Goal: Task Accomplishment & Management: Manage account settings

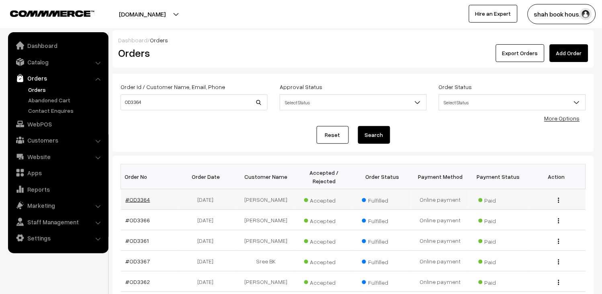
click at [147, 200] on link "#OD3364" at bounding box center [138, 199] width 25 height 7
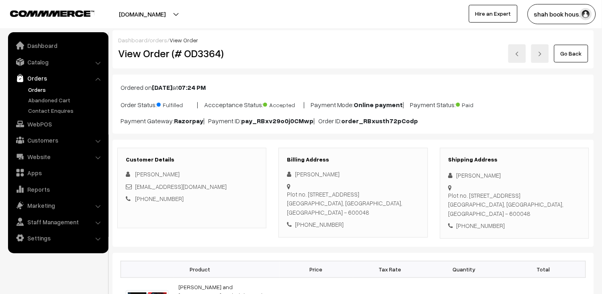
click at [577, 51] on link "Go Back" at bounding box center [571, 54] width 34 height 18
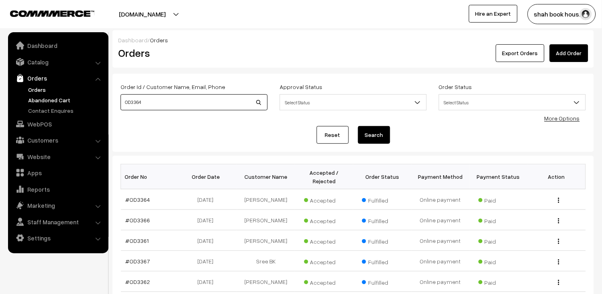
drag, startPoint x: 190, startPoint y: 96, endPoint x: 43, endPoint y: 97, distance: 146.4
click at [43, 97] on body "Thank you for showing interest. Our team will call you shortly. Close booksonwe…" at bounding box center [301, 247] width 602 height 495
paste input "159"
type input "OD3159"
click at [357, 135] on div "Reset Search" at bounding box center [354, 135] width 466 height 18
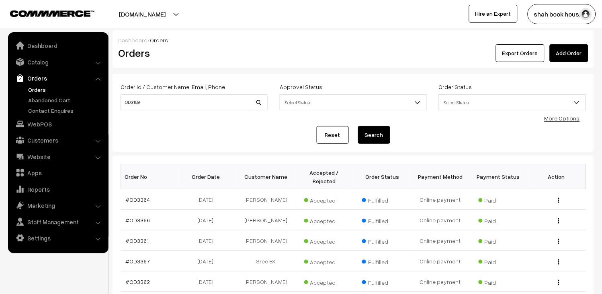
click at [377, 135] on button "Search" at bounding box center [374, 135] width 32 height 18
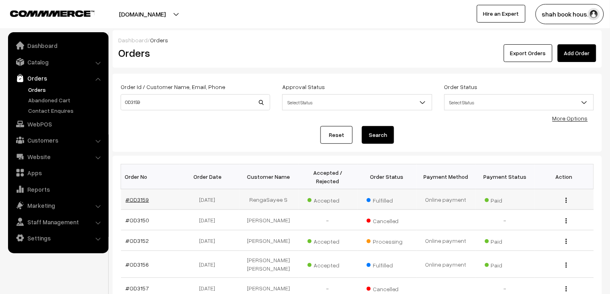
click at [139, 196] on link "#OD3159" at bounding box center [137, 199] width 23 height 7
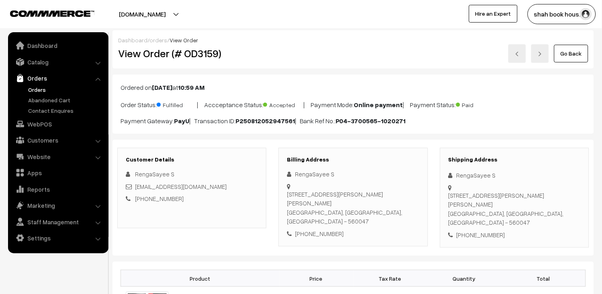
click at [206, 54] on h2 "View Order (# OD3159)" at bounding box center [192, 53] width 149 height 12
copy h2 "OD3159"
click at [563, 57] on link "Go Back" at bounding box center [571, 54] width 34 height 18
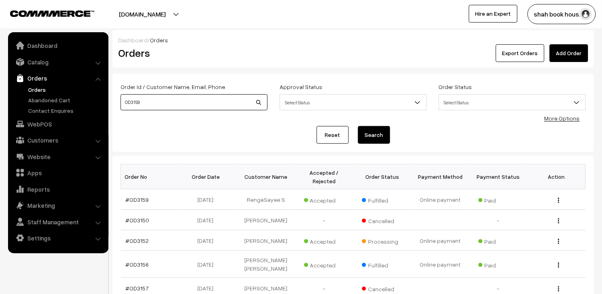
drag, startPoint x: 0, startPoint y: 0, endPoint x: 34, endPoint y: 93, distance: 99.3
click at [35, 93] on body "Thank you for showing interest. Our team will call you shortly. Close booksonwe…" at bounding box center [301, 250] width 602 height 501
paste input "8"
type input "OD3189"
click at [375, 135] on button "Search" at bounding box center [374, 135] width 32 height 18
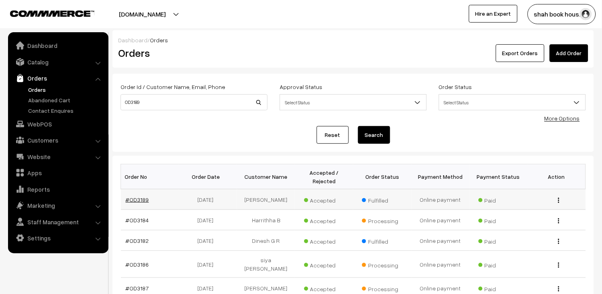
click at [137, 196] on link "#OD3189" at bounding box center [137, 199] width 23 height 7
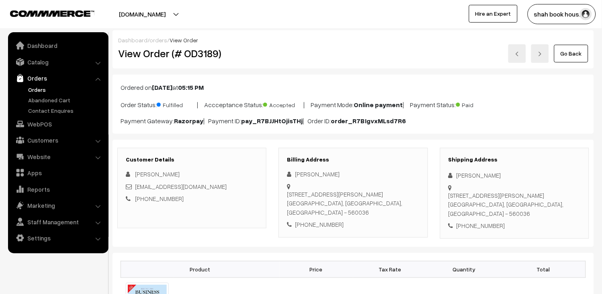
click at [197, 51] on h2 "View Order (# OD3189)" at bounding box center [192, 53] width 149 height 12
click at [42, 88] on link "Orders" at bounding box center [66, 89] width 80 height 8
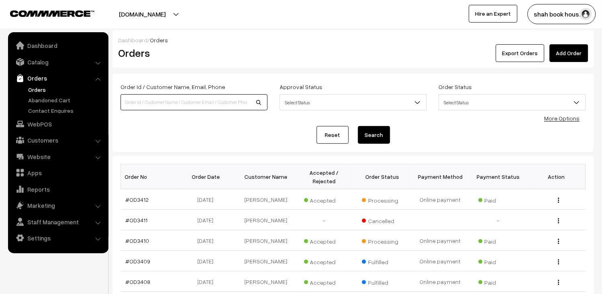
click at [214, 95] on input at bounding box center [194, 102] width 147 height 16
paste input "OD3336"
type input "OD3336"
click at [363, 137] on button "Search" at bounding box center [374, 135] width 32 height 18
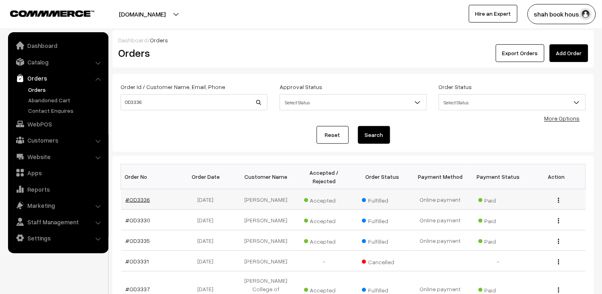
click at [141, 203] on link "#OD3336" at bounding box center [138, 199] width 25 height 7
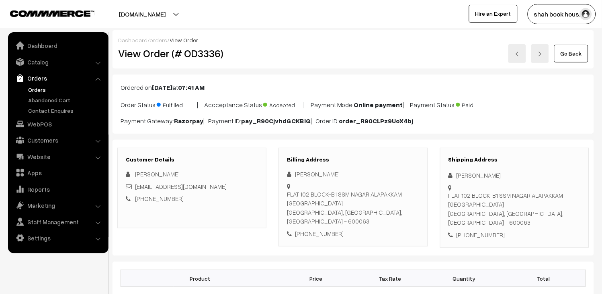
click at [40, 91] on link "Orders" at bounding box center [66, 89] width 80 height 8
